Goal: Information Seeking & Learning: Learn about a topic

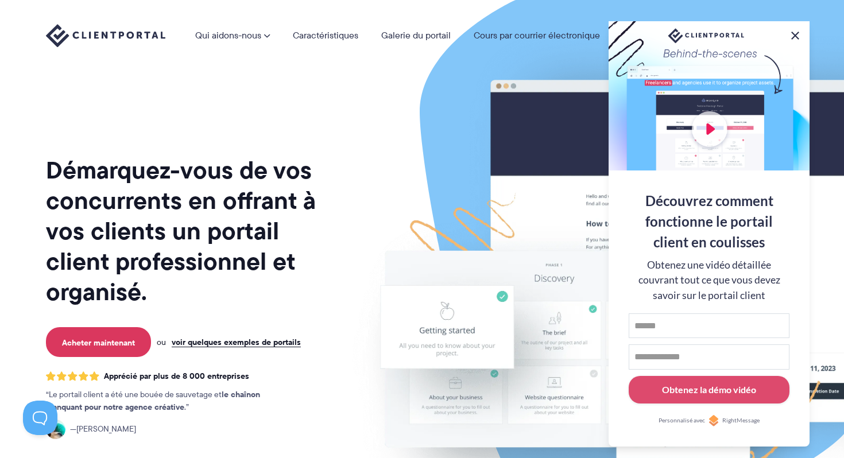
click at [794, 32] on button at bounding box center [795, 36] width 14 height 14
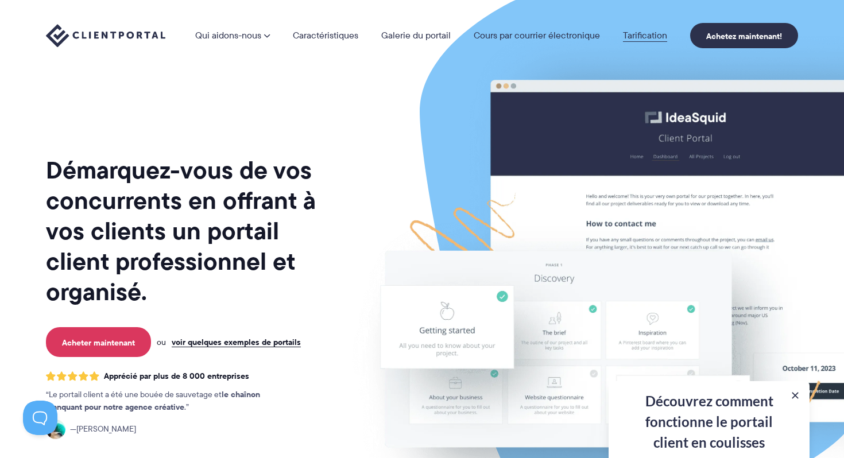
click at [631, 38] on font "Tarification" at bounding box center [645, 35] width 44 height 13
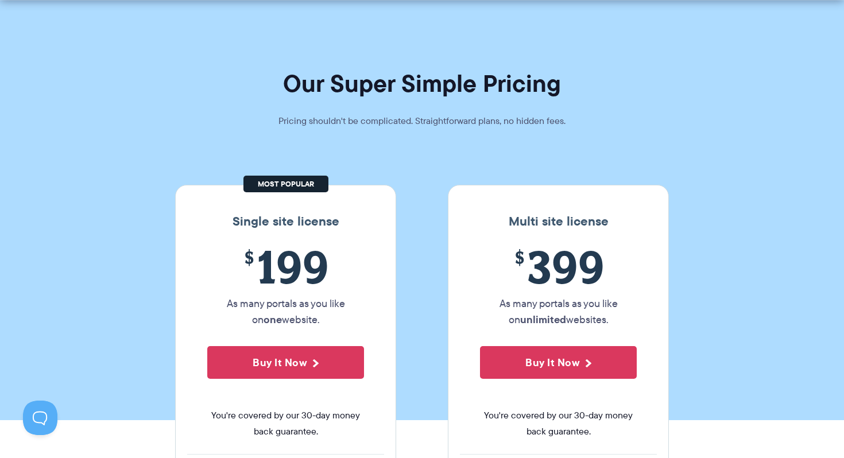
scroll to position [24, 0]
